Goal: Understand site structure: Understand site structure

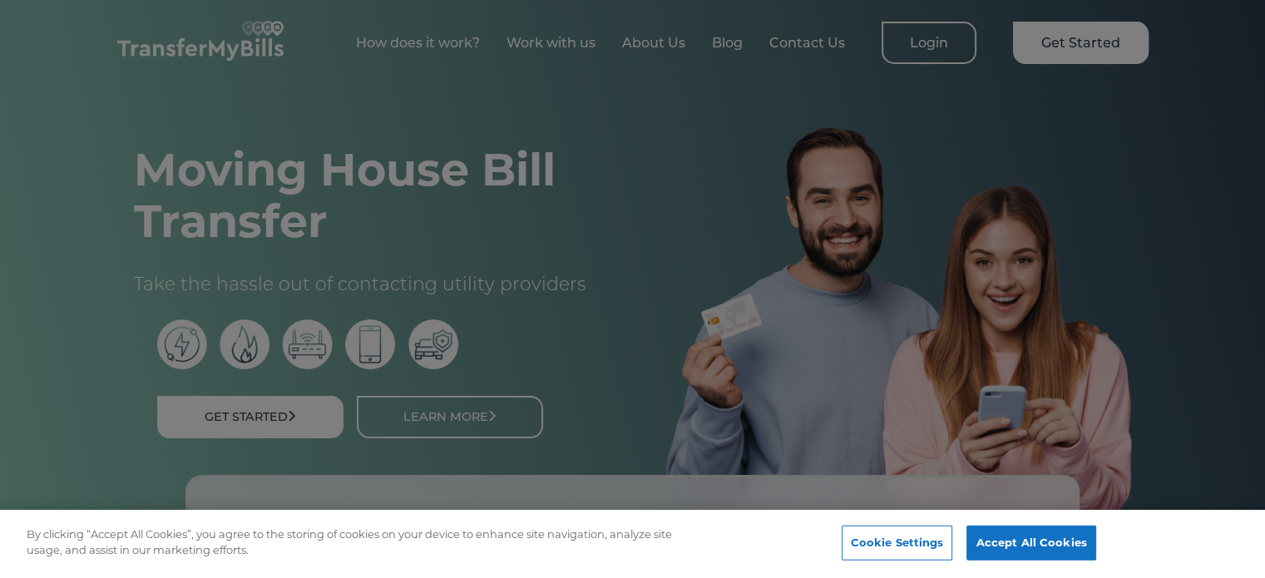
click at [728, 328] on div at bounding box center [632, 289] width 1265 height 578
click at [1057, 541] on button "Accept All Cookies" at bounding box center [1030, 543] width 129 height 35
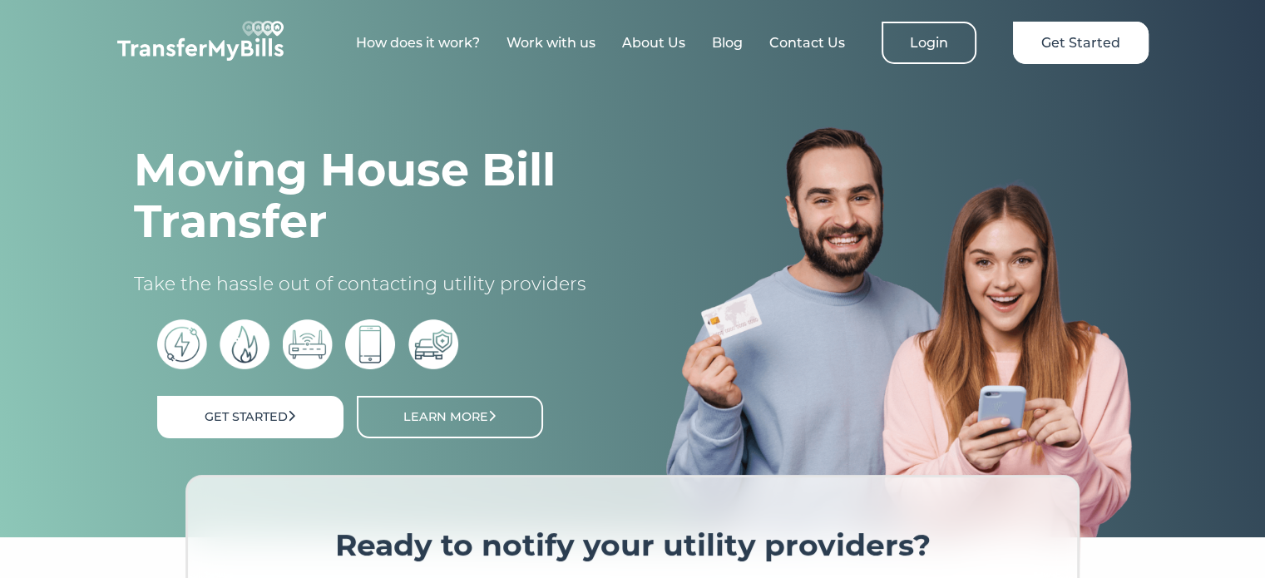
click at [883, 269] on img at bounding box center [899, 332] width 466 height 412
click at [629, 146] on div "Moving House Bill Transfer Take the hassle out of contacting utility providers …" at bounding box center [367, 331] width 532 height 375
